Goal: Transaction & Acquisition: Purchase product/service

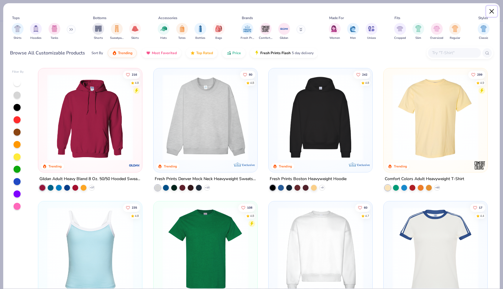
click at [493, 11] on button "Close" at bounding box center [491, 11] width 11 height 11
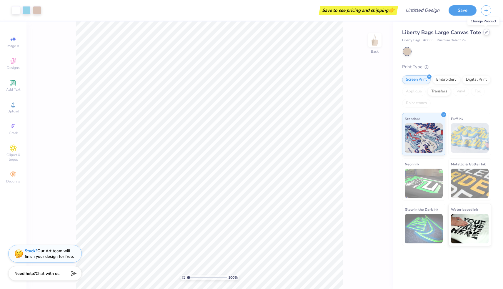
click at [486, 33] on icon at bounding box center [486, 32] width 3 height 3
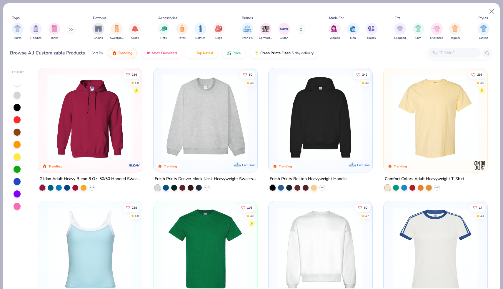
click at [434, 54] on input "text" at bounding box center [454, 52] width 45 height 7
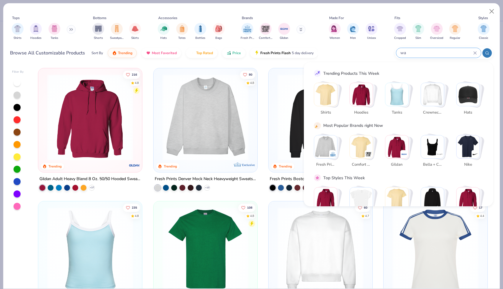
type input "w"
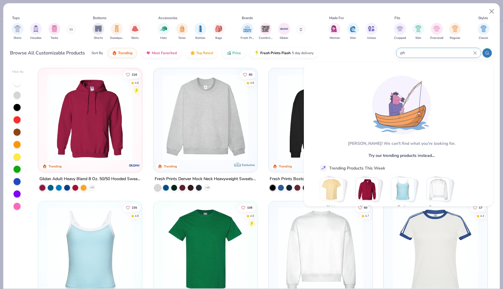
type input "p"
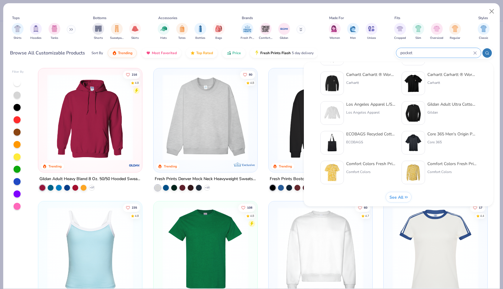
scroll to position [242, 0]
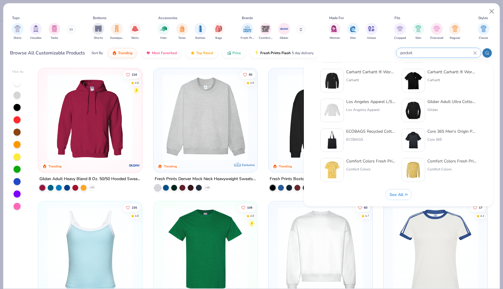
type input "pocket"
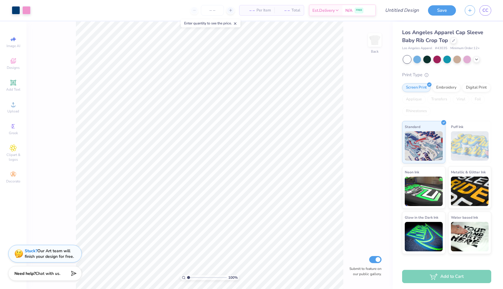
click at [457, 41] on div "Los Angeles Apparel Cap Sleeve Baby Rib Crop Top" at bounding box center [446, 37] width 89 height 16
click at [454, 41] on icon at bounding box center [453, 40] width 3 height 3
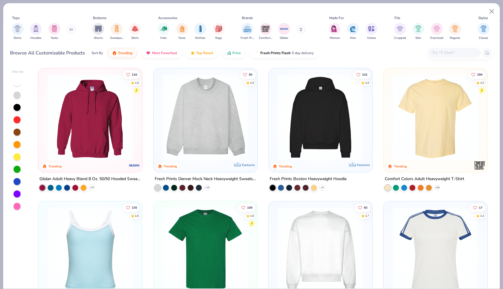
click at [455, 51] on input "text" at bounding box center [454, 52] width 45 height 7
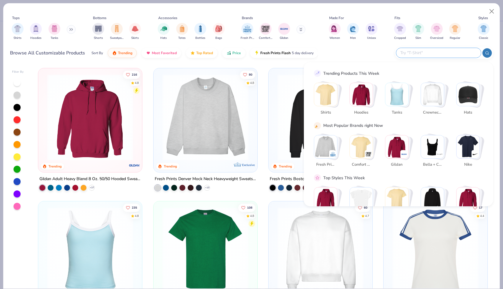
paste input "GPS Promos Silicone Phone Card Holder"
type input "GPS Promos Silicone Phone Card Holder"
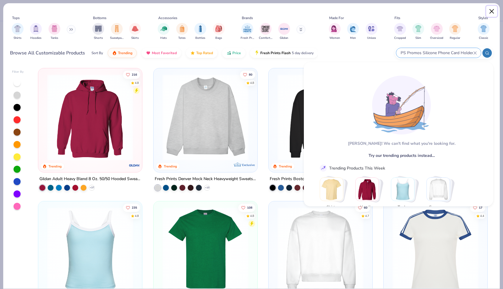
click at [491, 9] on button "Close" at bounding box center [491, 11] width 11 height 11
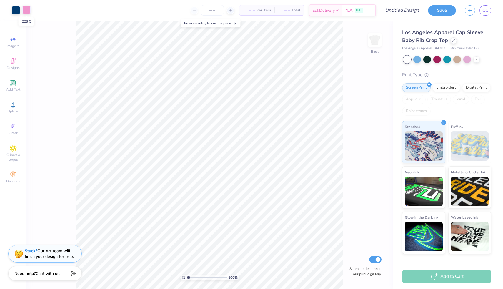
click at [29, 8] on div at bounding box center [26, 10] width 8 height 8
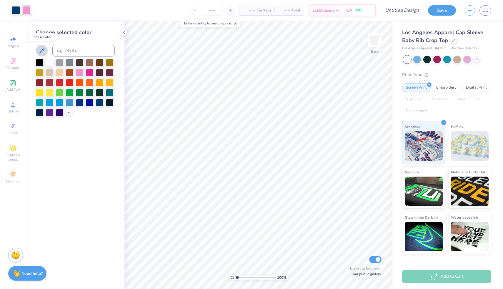
click at [41, 51] on icon at bounding box center [41, 50] width 7 height 7
click at [27, 11] on div at bounding box center [26, 10] width 8 height 8
click at [79, 73] on div at bounding box center [80, 72] width 8 height 8
click at [89, 72] on div at bounding box center [90, 72] width 8 height 8
click at [81, 72] on div at bounding box center [80, 72] width 8 height 8
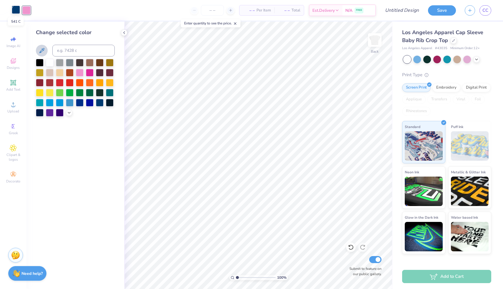
click at [16, 11] on div at bounding box center [16, 10] width 8 height 8
click at [60, 74] on div at bounding box center [60, 72] width 8 height 8
click at [62, 82] on div at bounding box center [60, 82] width 8 height 8
